Goal: Transaction & Acquisition: Purchase product/service

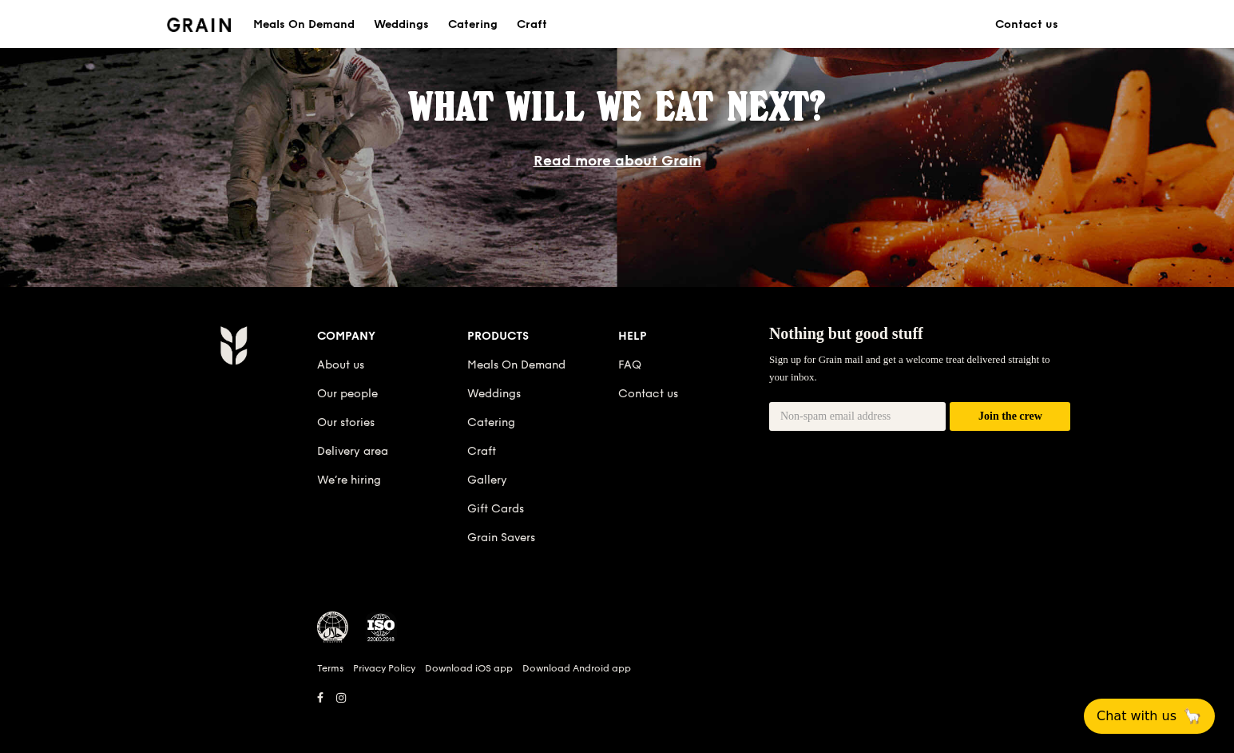
scroll to position [1422, 0]
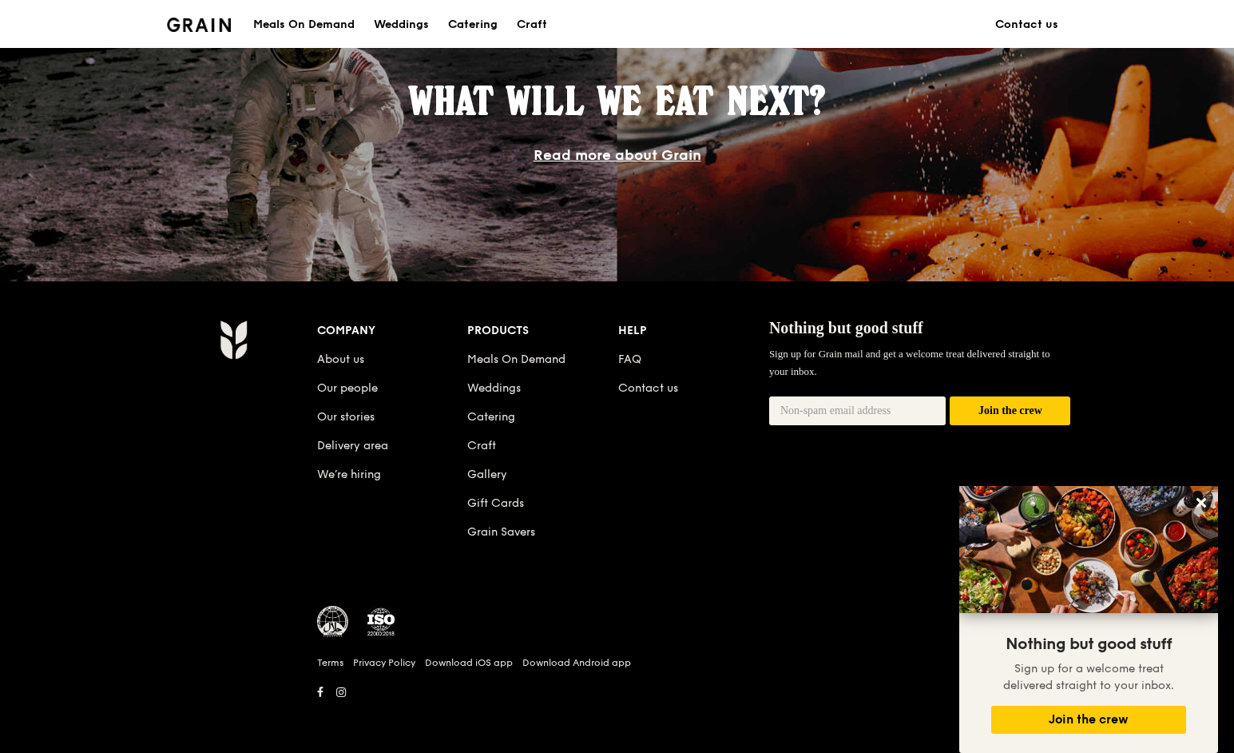
click at [469, 14] on div "Catering" at bounding box center [473, 25] width 50 height 48
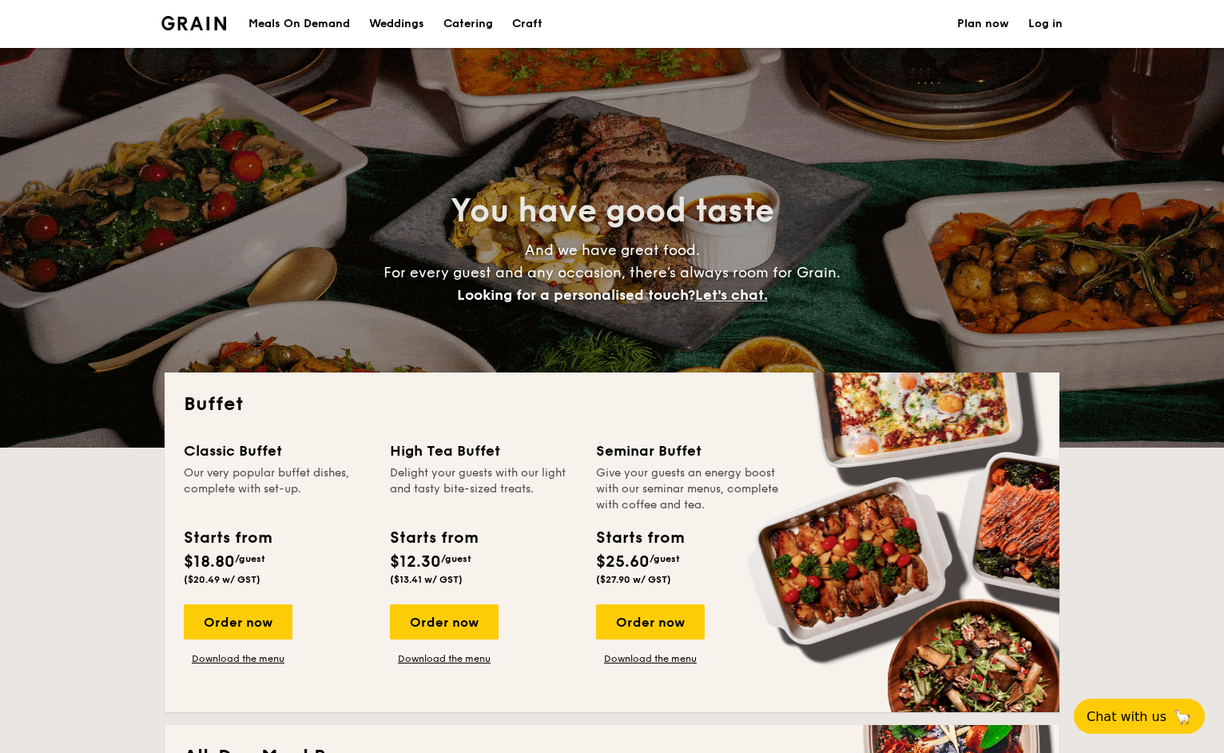
select select
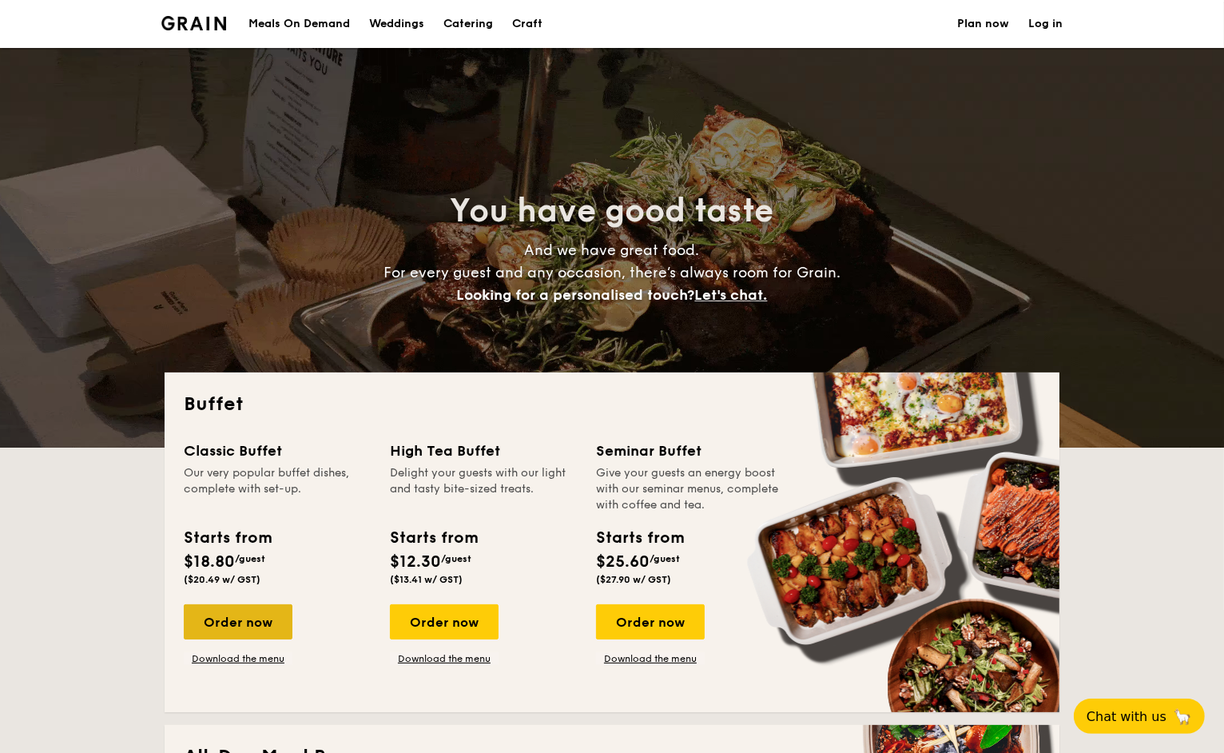
click at [237, 622] on div "Order now" at bounding box center [238, 621] width 109 height 35
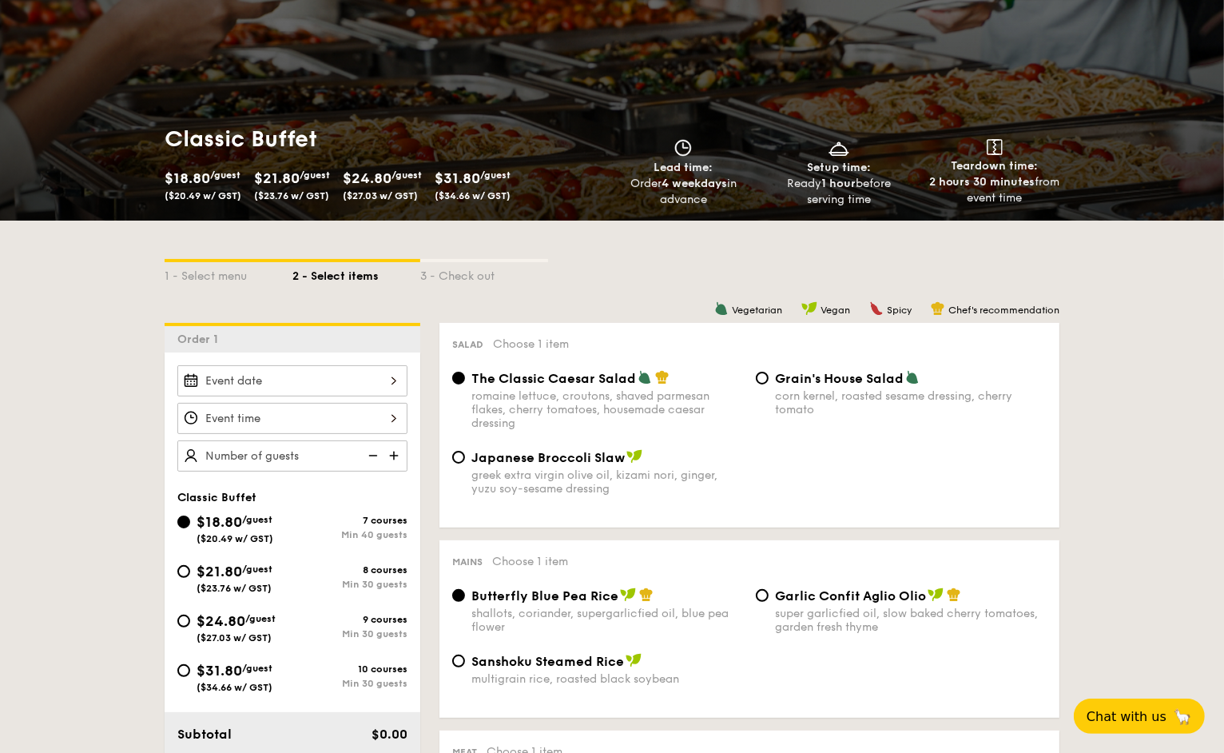
scroll to position [129, 0]
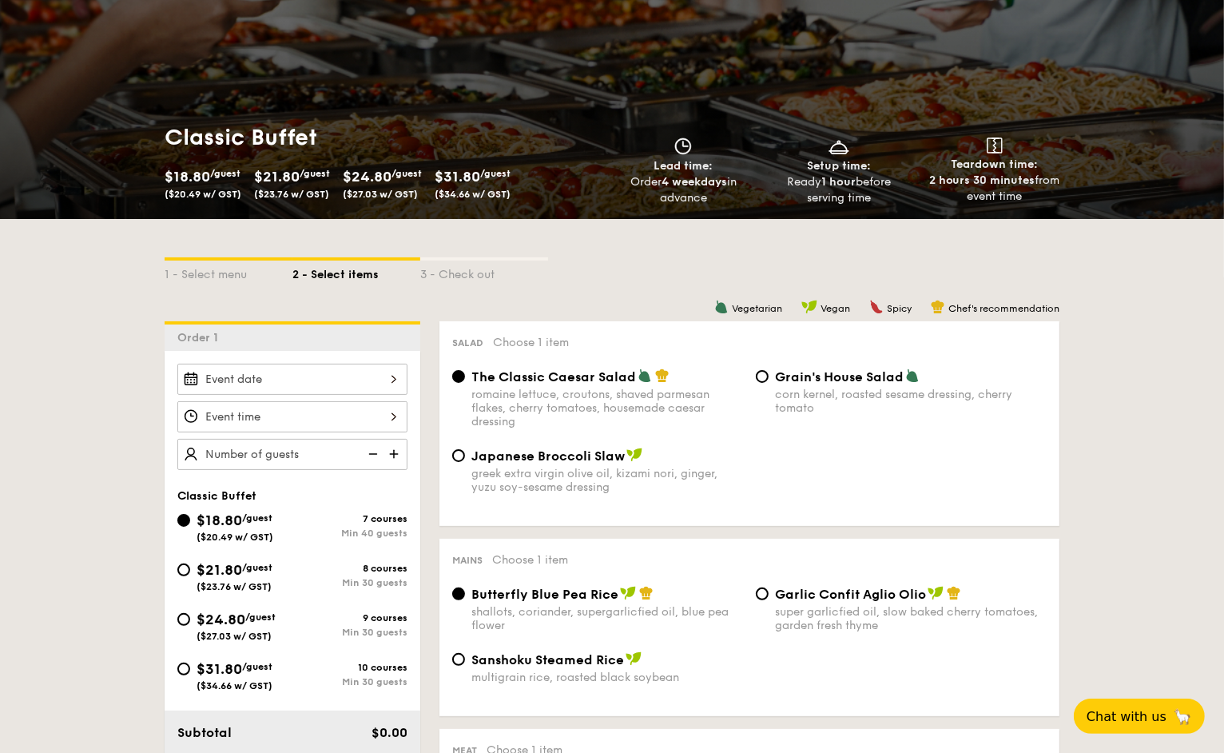
click at [356, 374] on div at bounding box center [292, 378] width 230 height 31
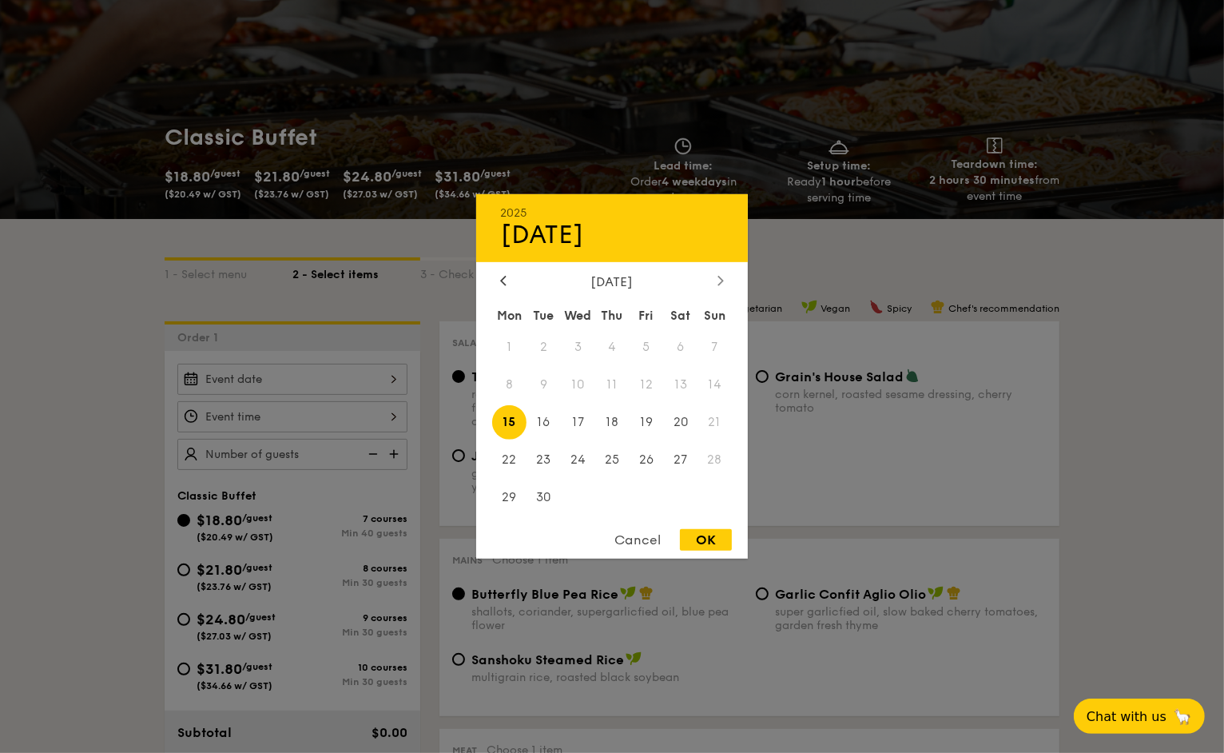
click at [719, 275] on icon at bounding box center [720, 280] width 6 height 10
click at [499, 276] on div at bounding box center [503, 281] width 14 height 15
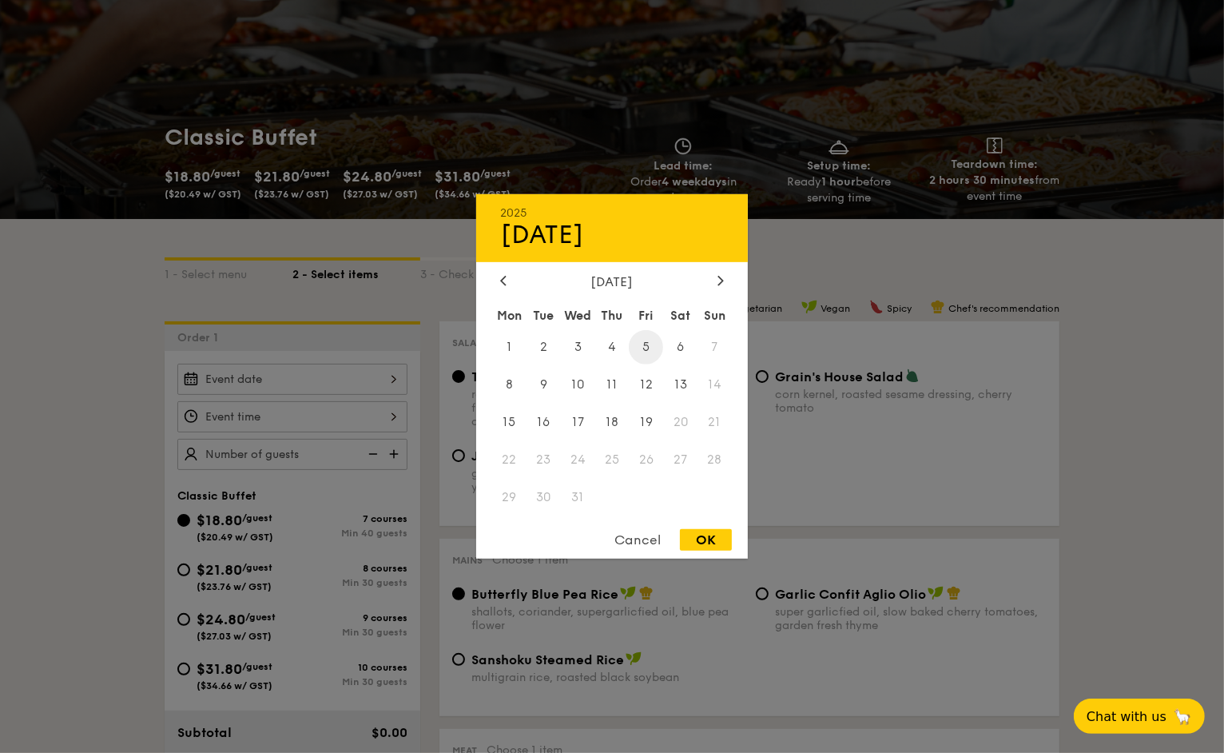
click at [645, 344] on span "5" at bounding box center [646, 347] width 34 height 34
click at [706, 534] on div "OK" at bounding box center [706, 540] width 52 height 22
type input "[DATE]"
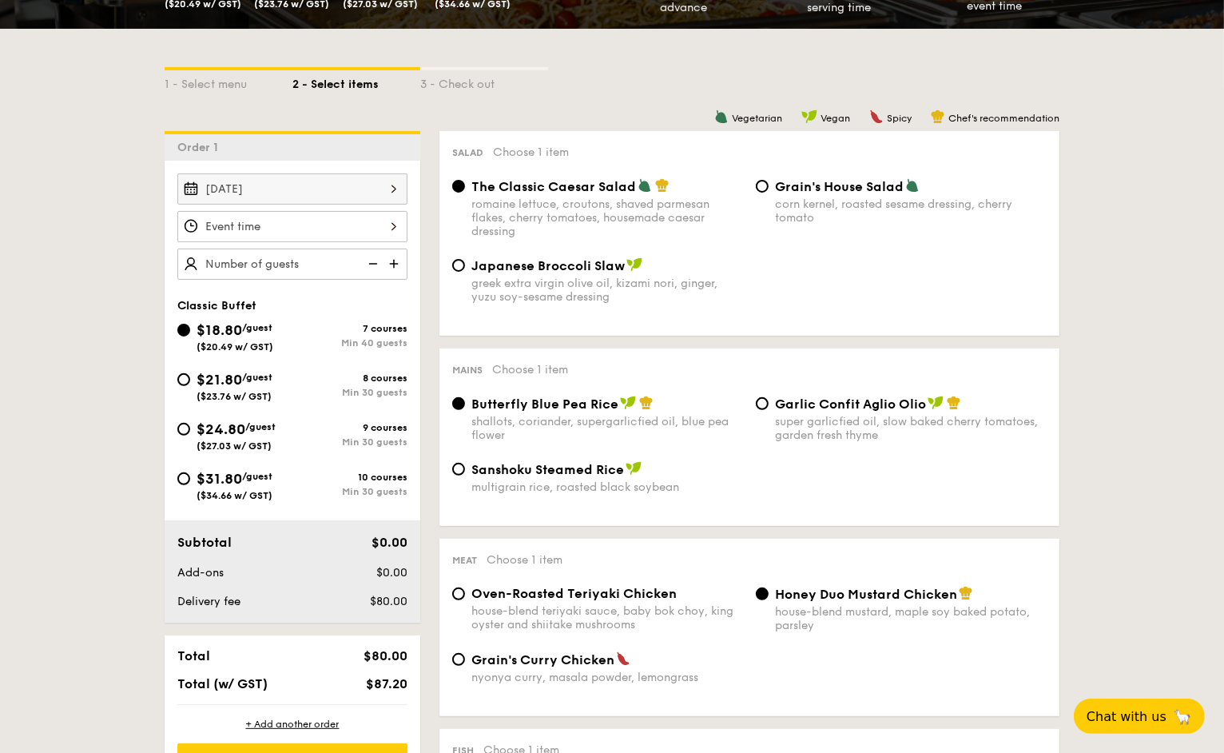
scroll to position [312, 0]
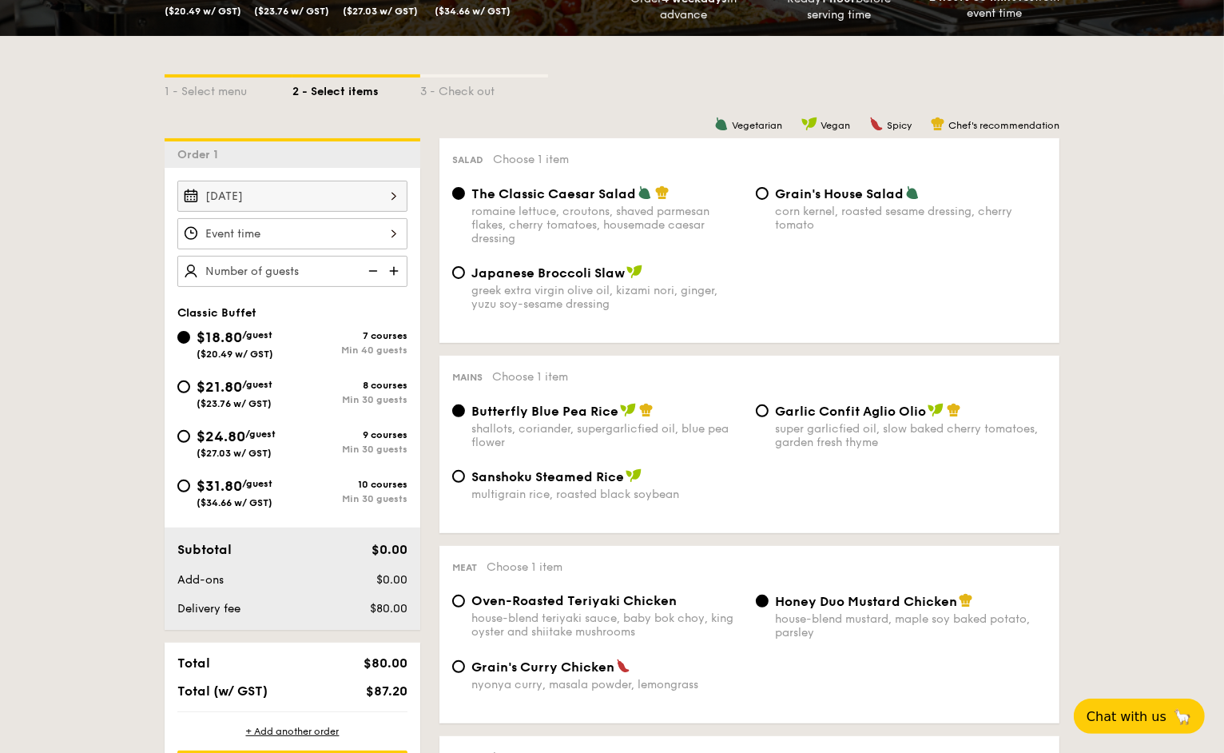
click at [554, 272] on span "Japanese Broccoli Slaw" at bounding box center [547, 272] width 153 height 15
click at [465, 272] on input "Japanese Broccoli Slaw greek extra virgin olive oil, kizami [PERSON_NAME], yuzu…" at bounding box center [458, 272] width 13 height 13
radio input "true"
click at [573, 410] on span "Butterfly Blue Pea Rice" at bounding box center [544, 410] width 147 height 15
click at [465, 410] on input "Butterfly Blue Pea Rice shallots, coriander, supergarlicfied oil, blue pea flow…" at bounding box center [458, 410] width 13 height 13
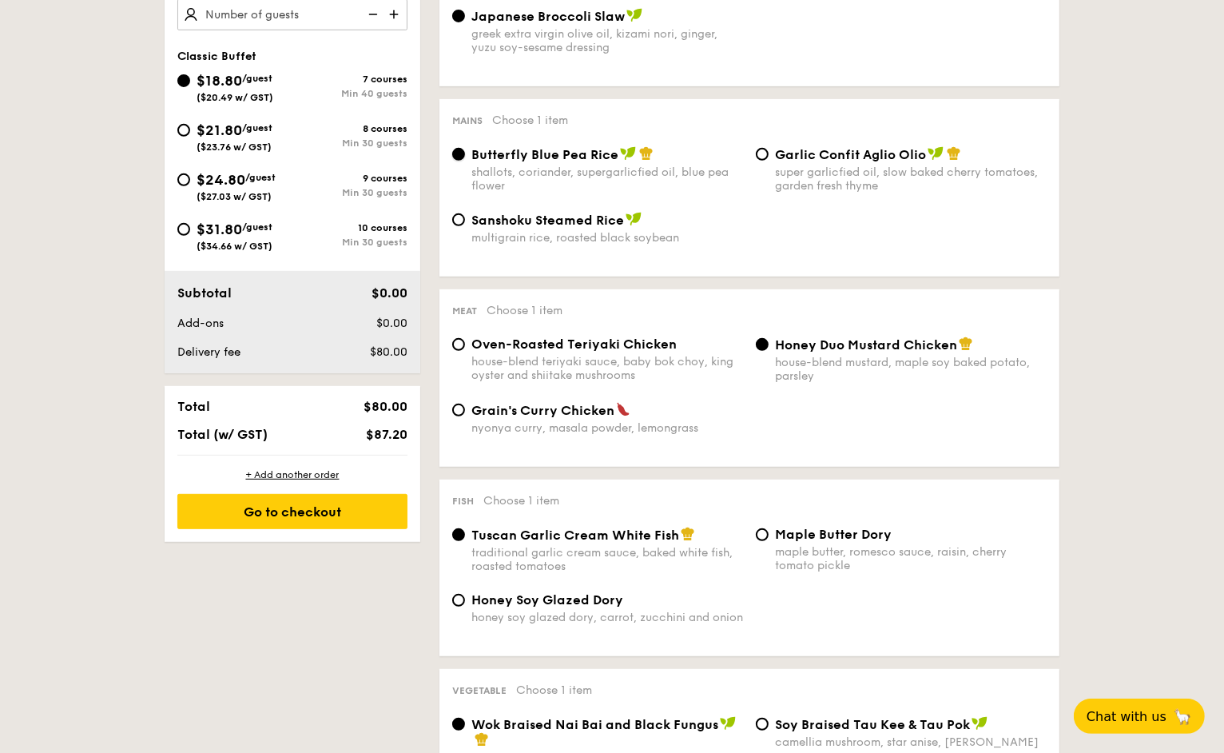
scroll to position [0, 0]
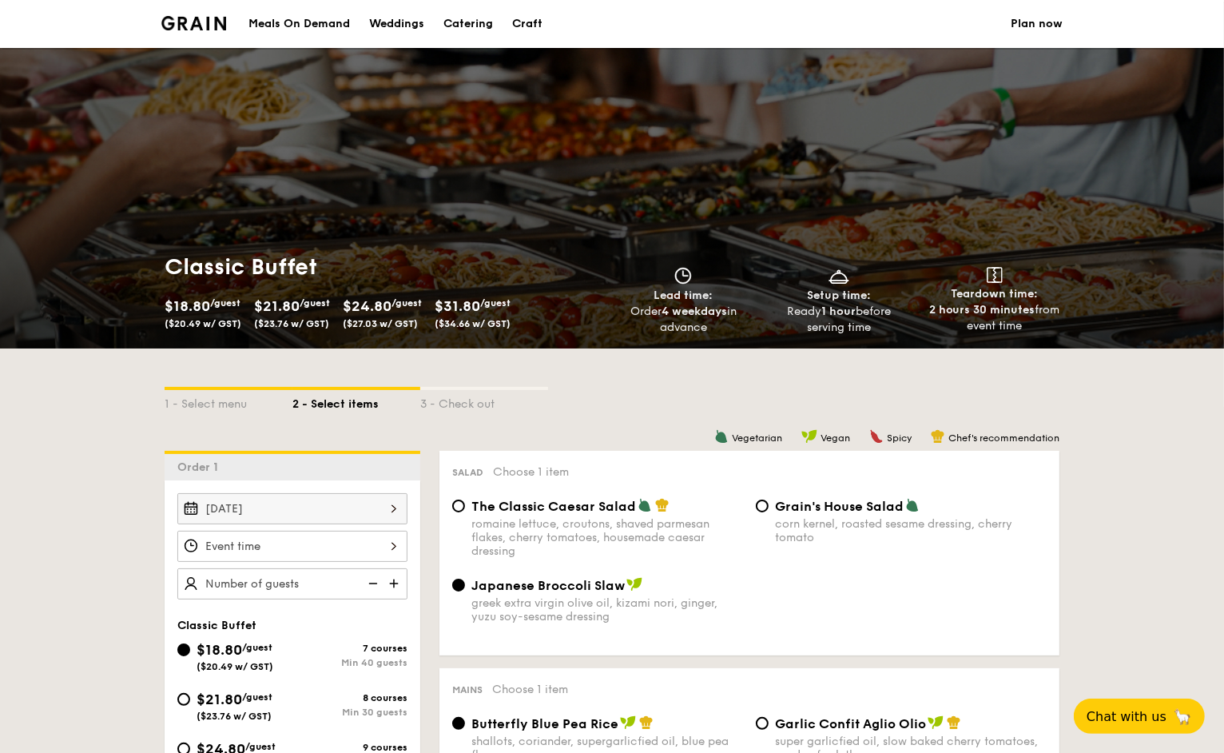
click at [205, 29] on img at bounding box center [193, 23] width 65 height 14
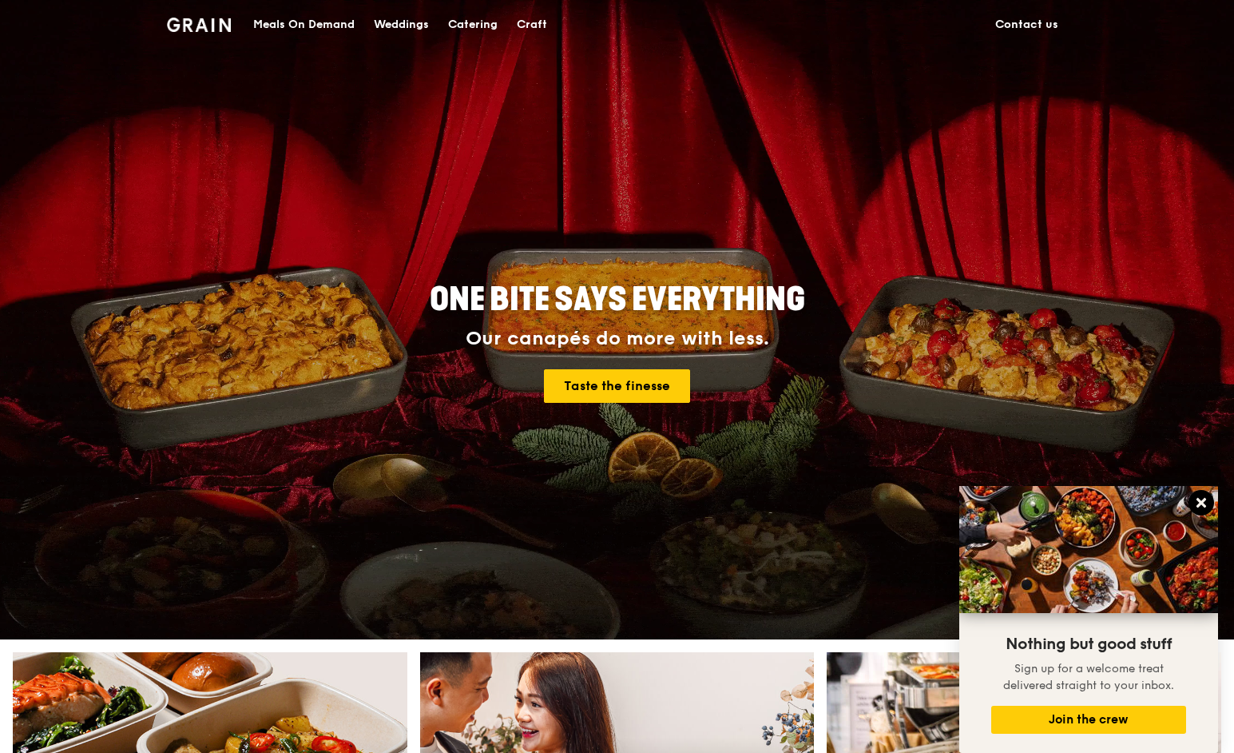
click at [1204, 506] on icon at bounding box center [1202, 503] width 10 height 10
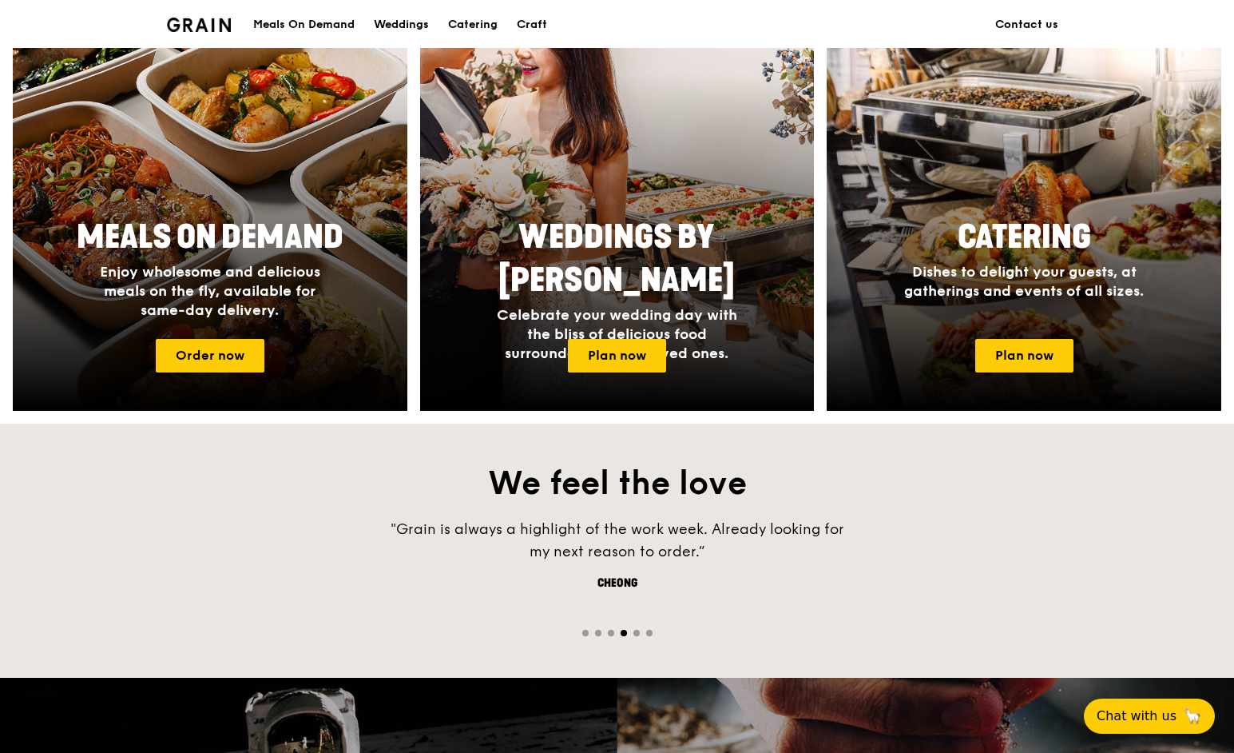
scroll to position [657, 0]
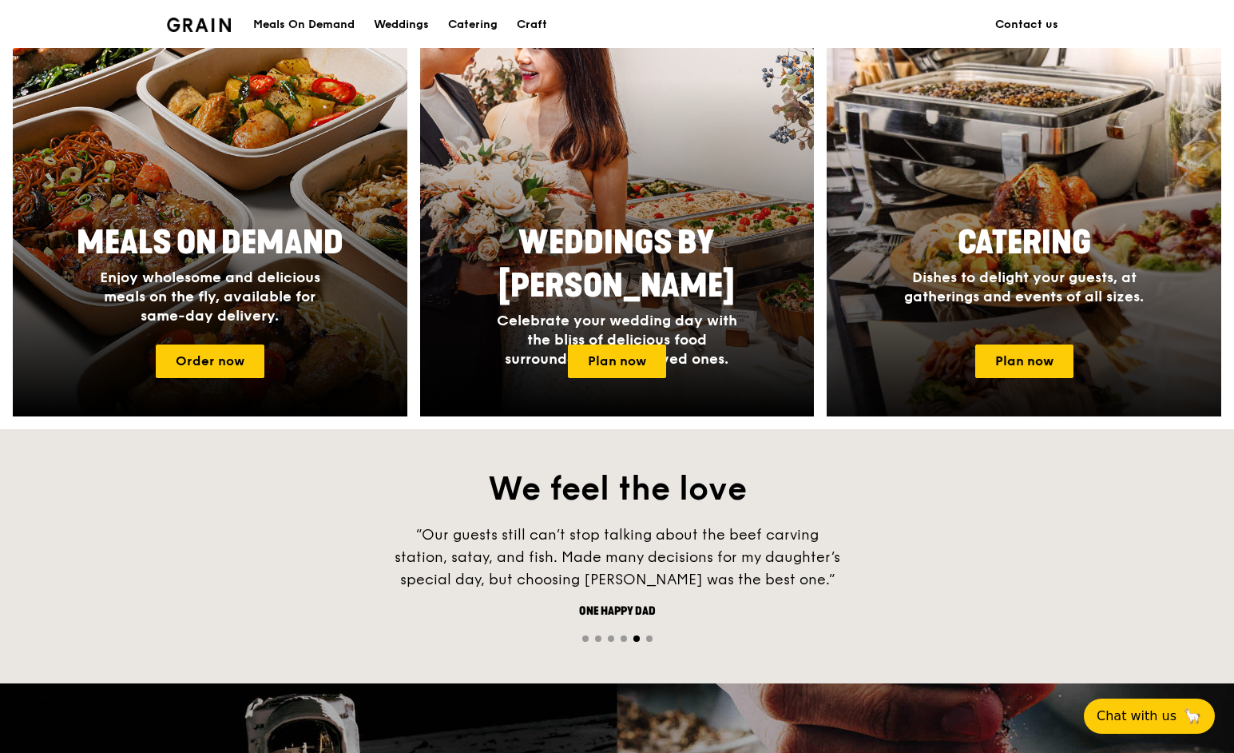
click at [1027, 318] on div "Catering Dishes to delight your guests, at gatherings and events of all sizes." at bounding box center [1024, 273] width 395 height 117
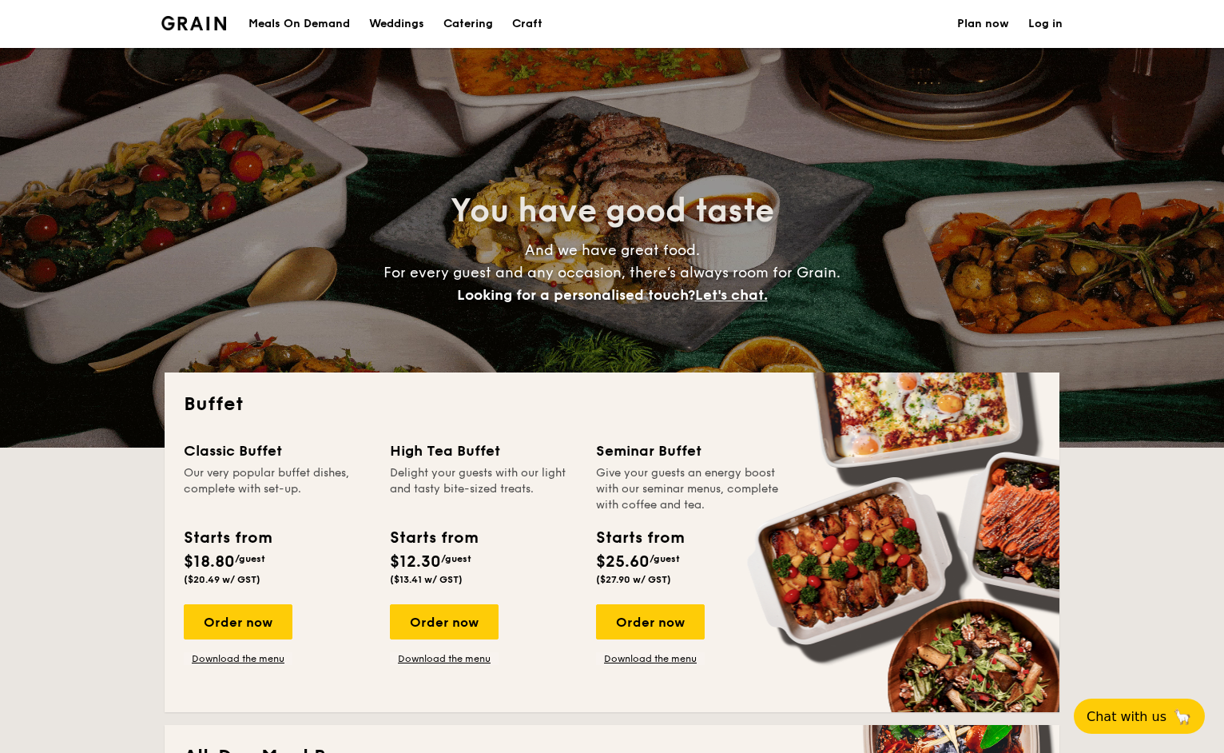
select select
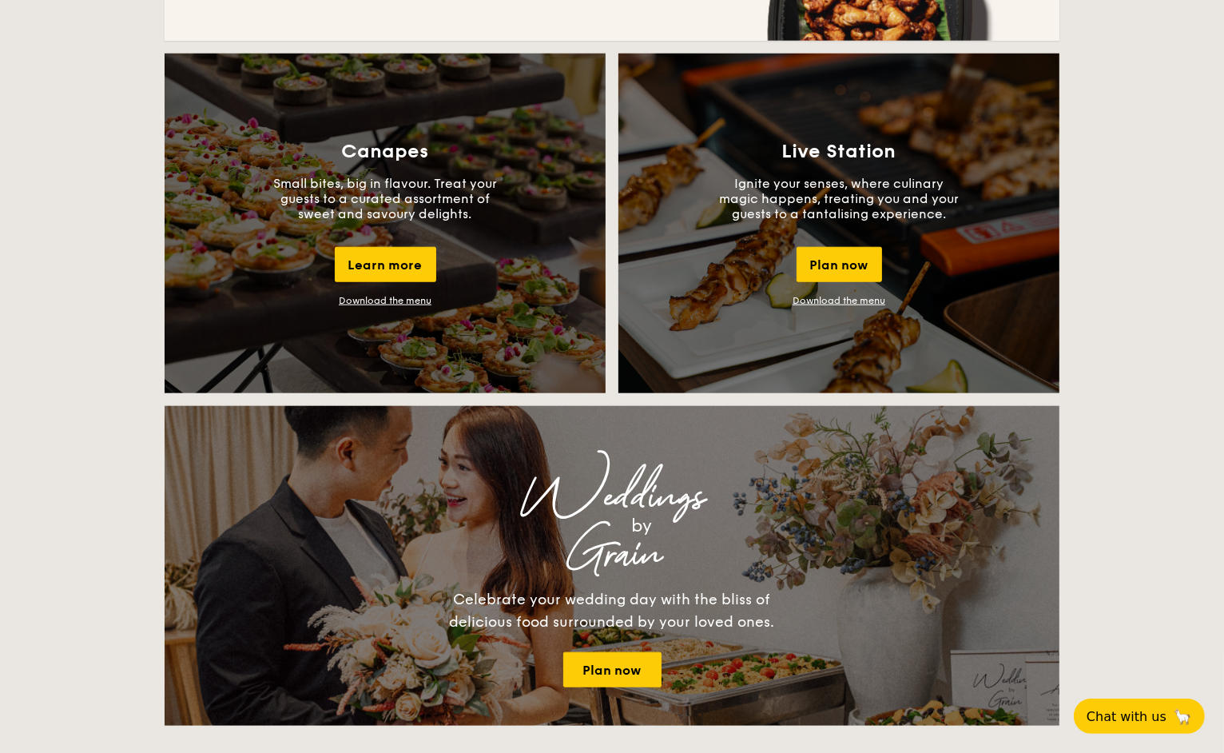
scroll to position [1440, 0]
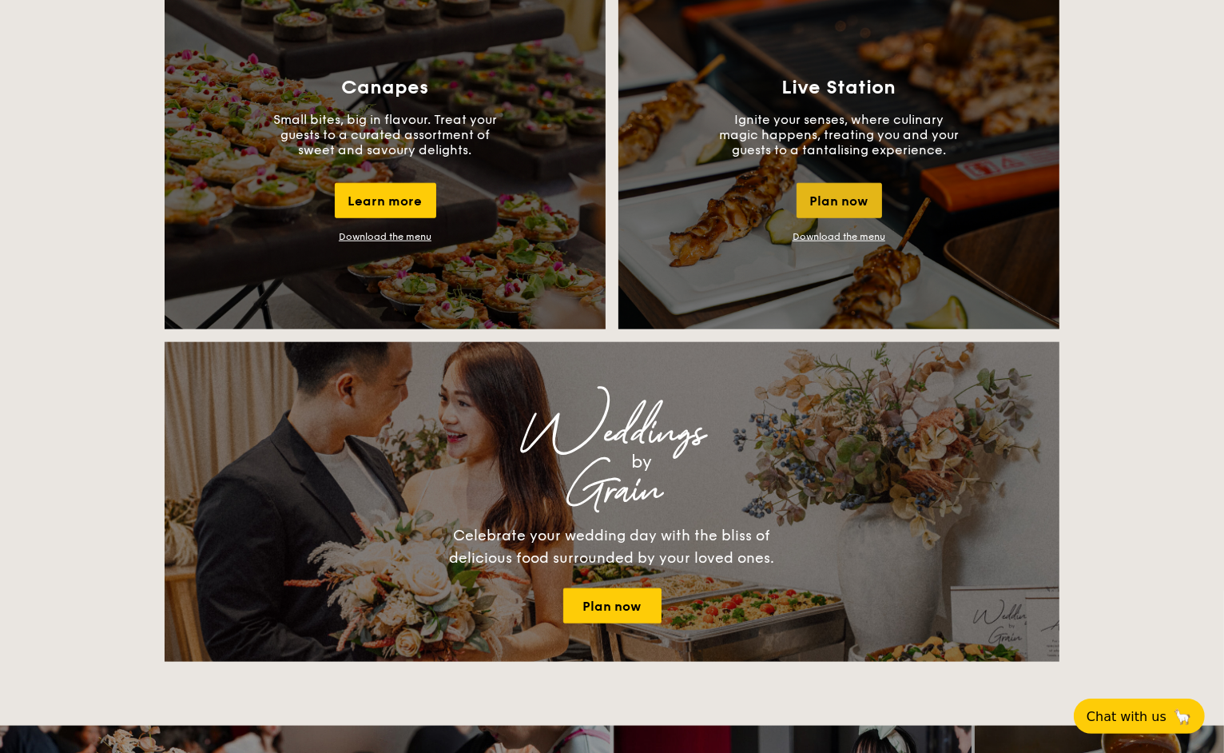
click at [834, 197] on div "Plan now" at bounding box center [838, 200] width 85 height 35
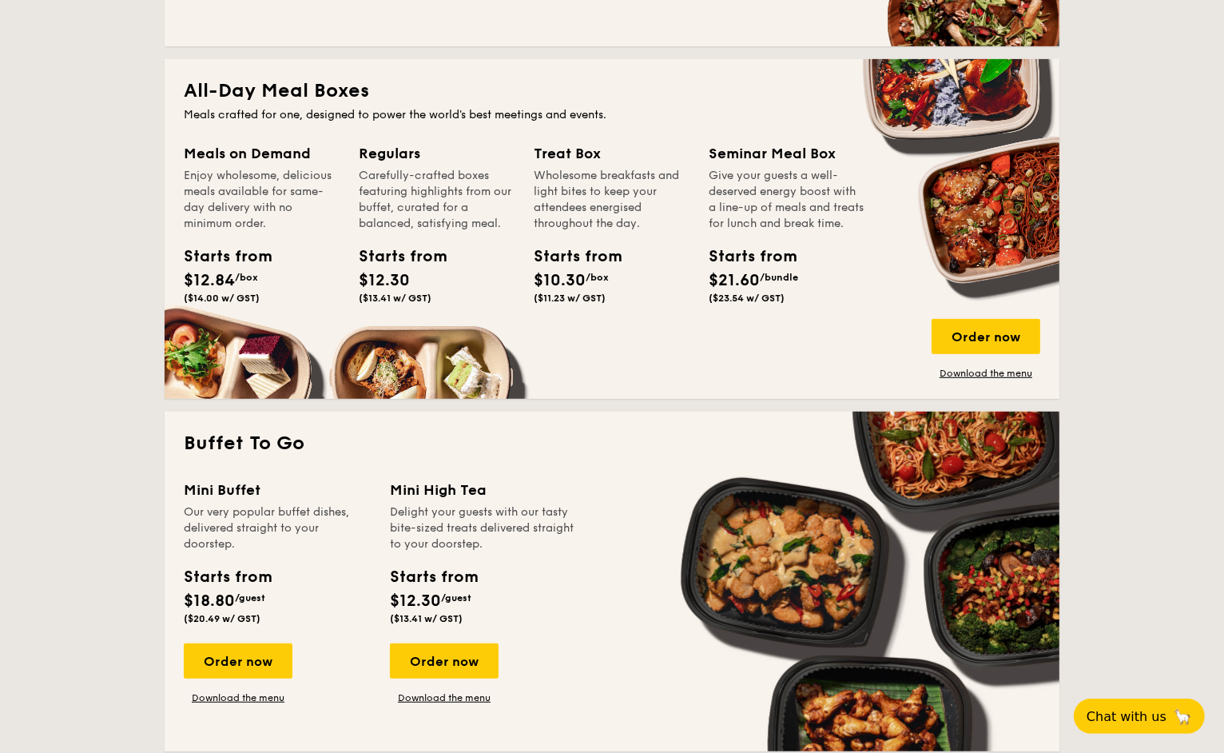
scroll to position [0, 0]
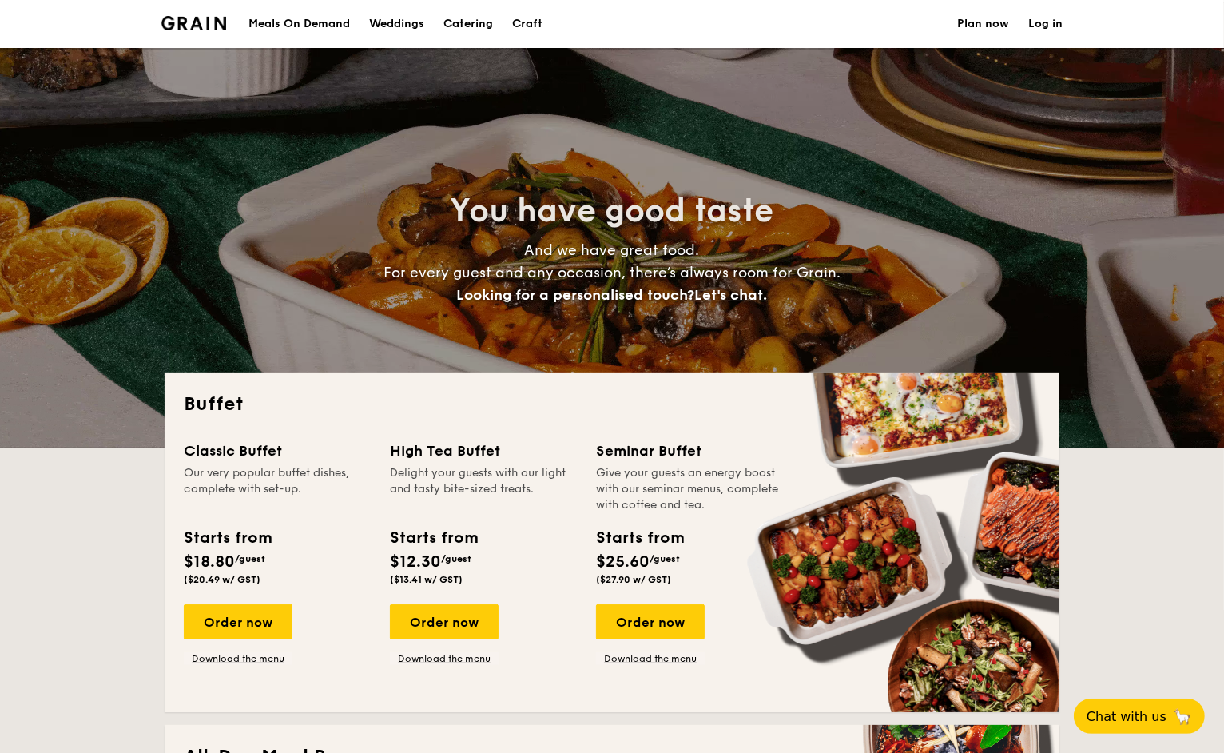
click at [197, 26] on img at bounding box center [193, 23] width 65 height 14
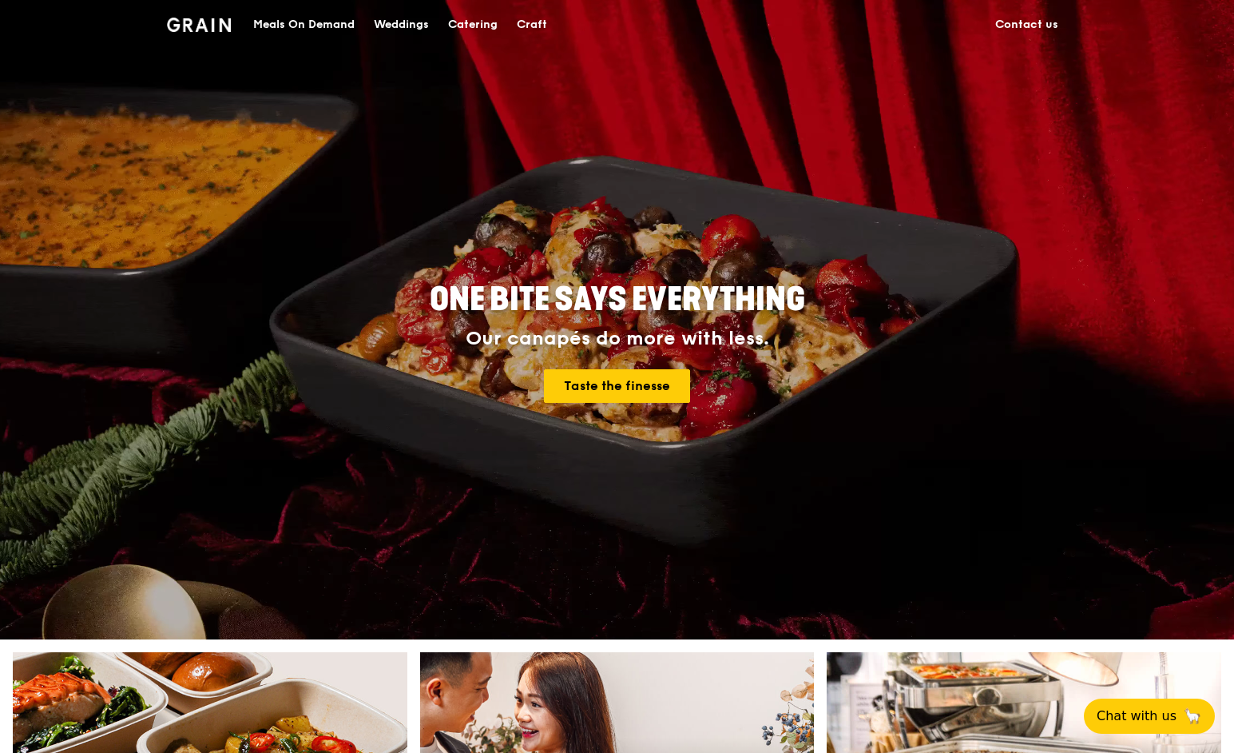
click at [300, 26] on div "Meals On Demand" at bounding box center [303, 25] width 101 height 48
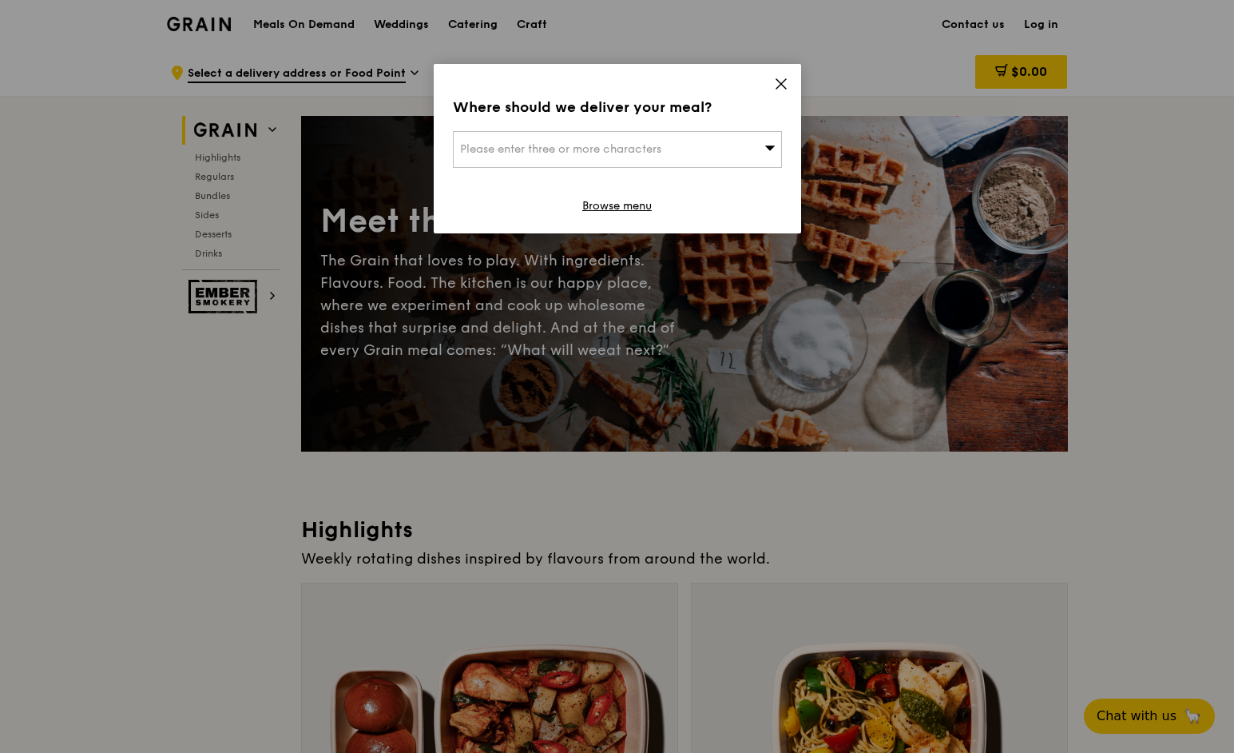
click at [783, 81] on icon at bounding box center [782, 84] width 10 height 10
